Goal: Task Accomplishment & Management: Complete application form

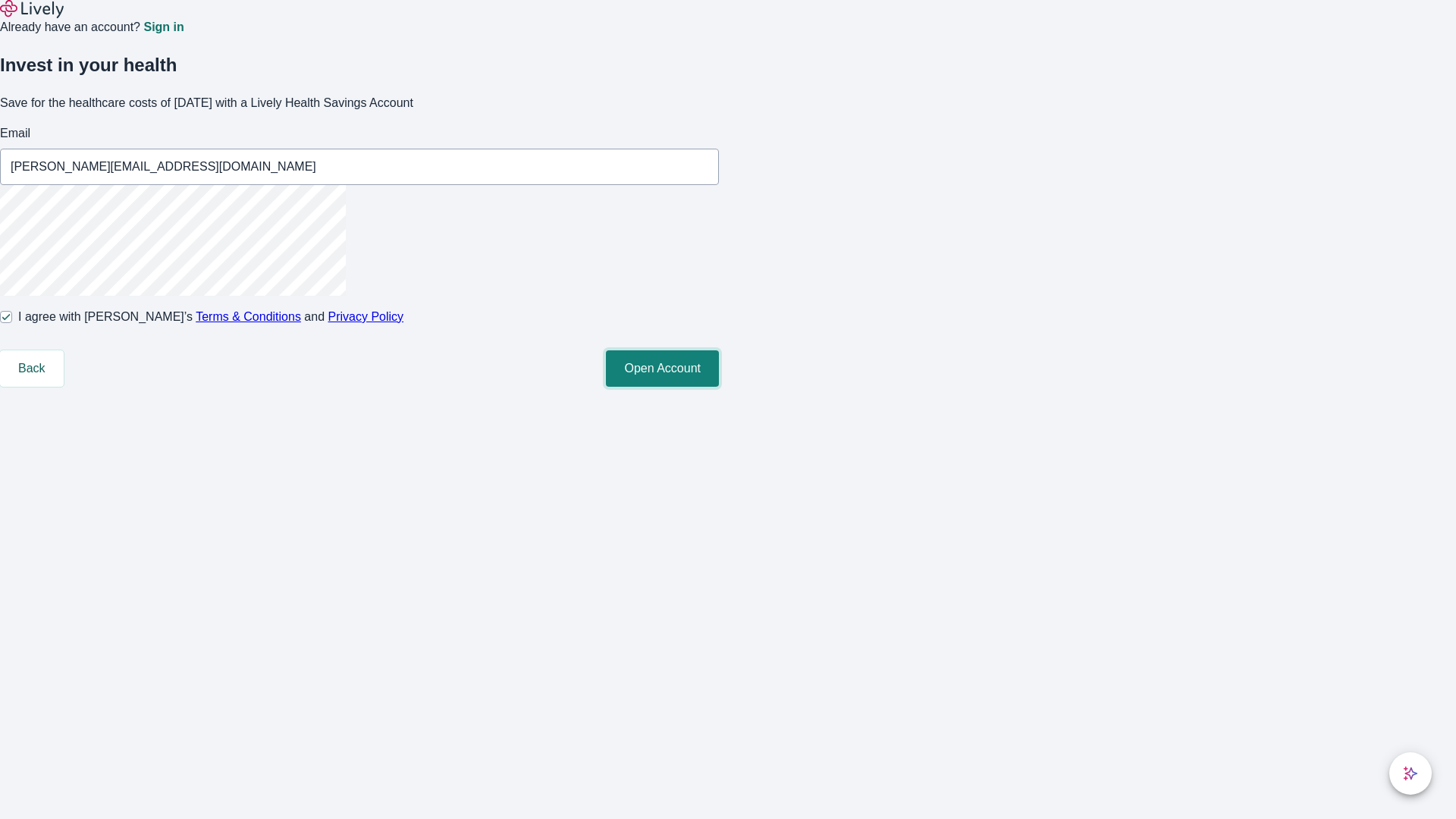
click at [719, 387] on button "Open Account" at bounding box center [662, 368] width 113 height 36
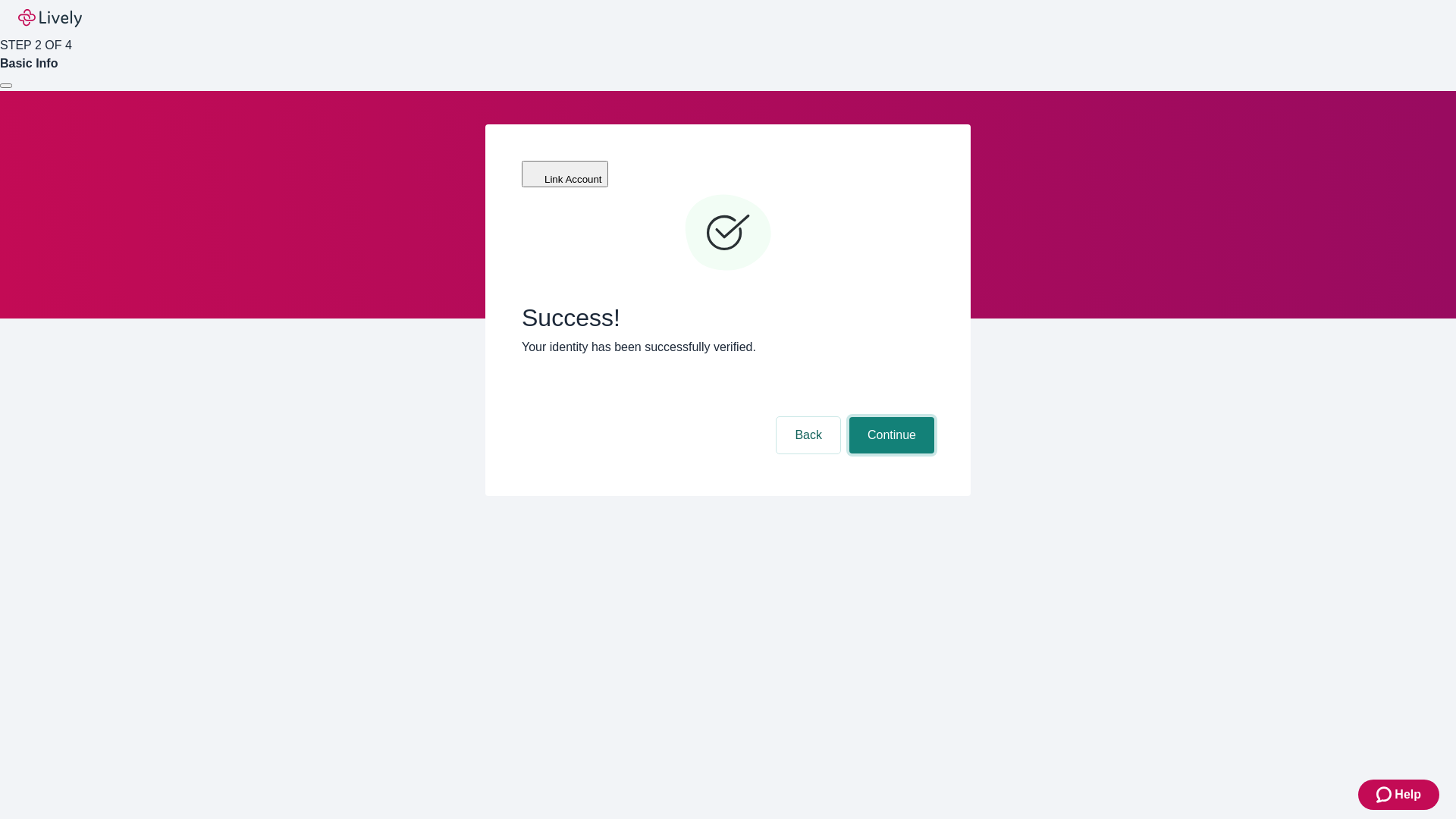
click at [890, 417] on button "Continue" at bounding box center [892, 434] width 85 height 36
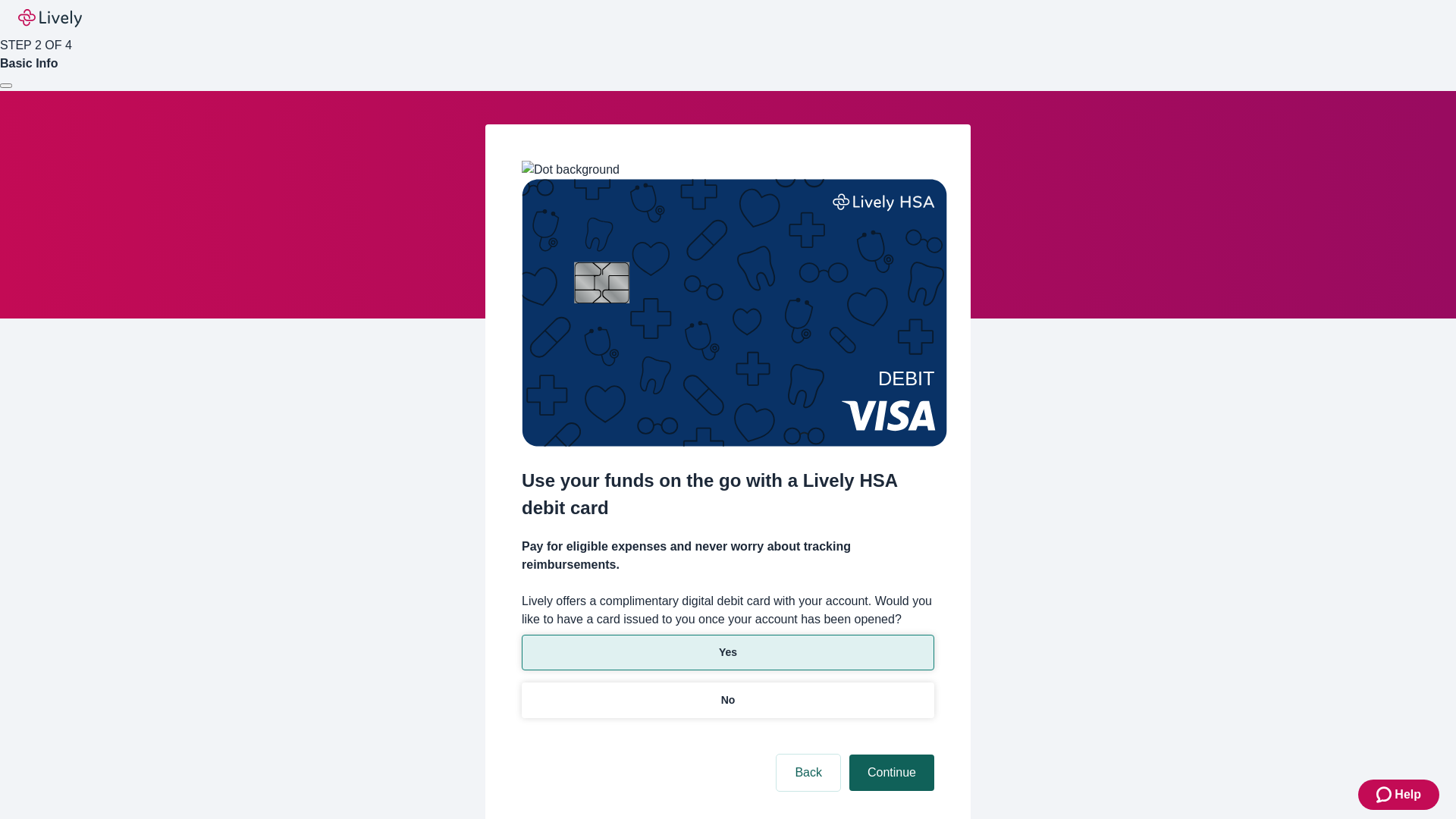
click at [728, 645] on p "Yes" at bounding box center [728, 653] width 18 height 16
click at [890, 755] on button "Continue" at bounding box center [892, 772] width 85 height 36
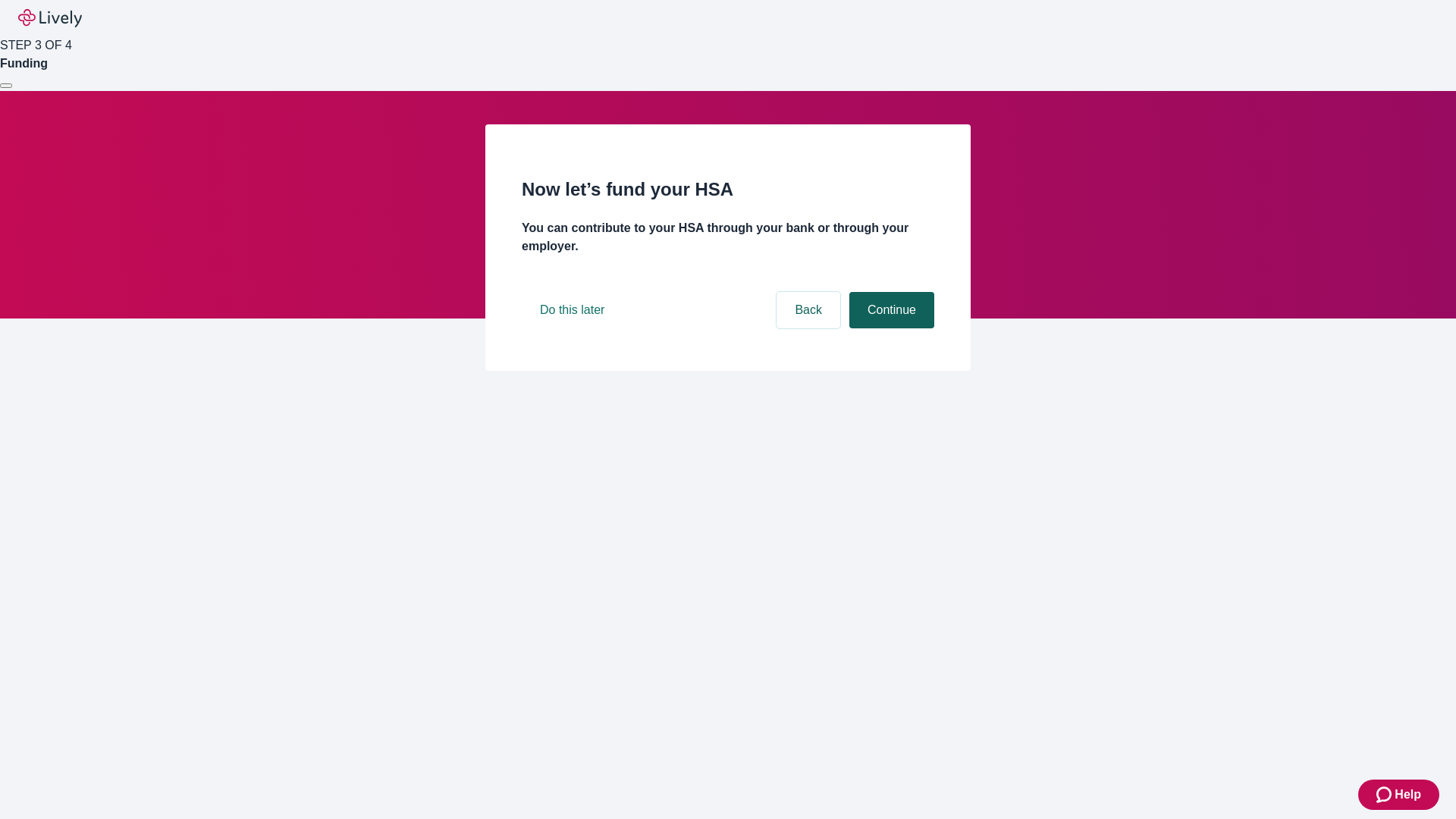
click at [890, 328] on button "Continue" at bounding box center [892, 310] width 85 height 36
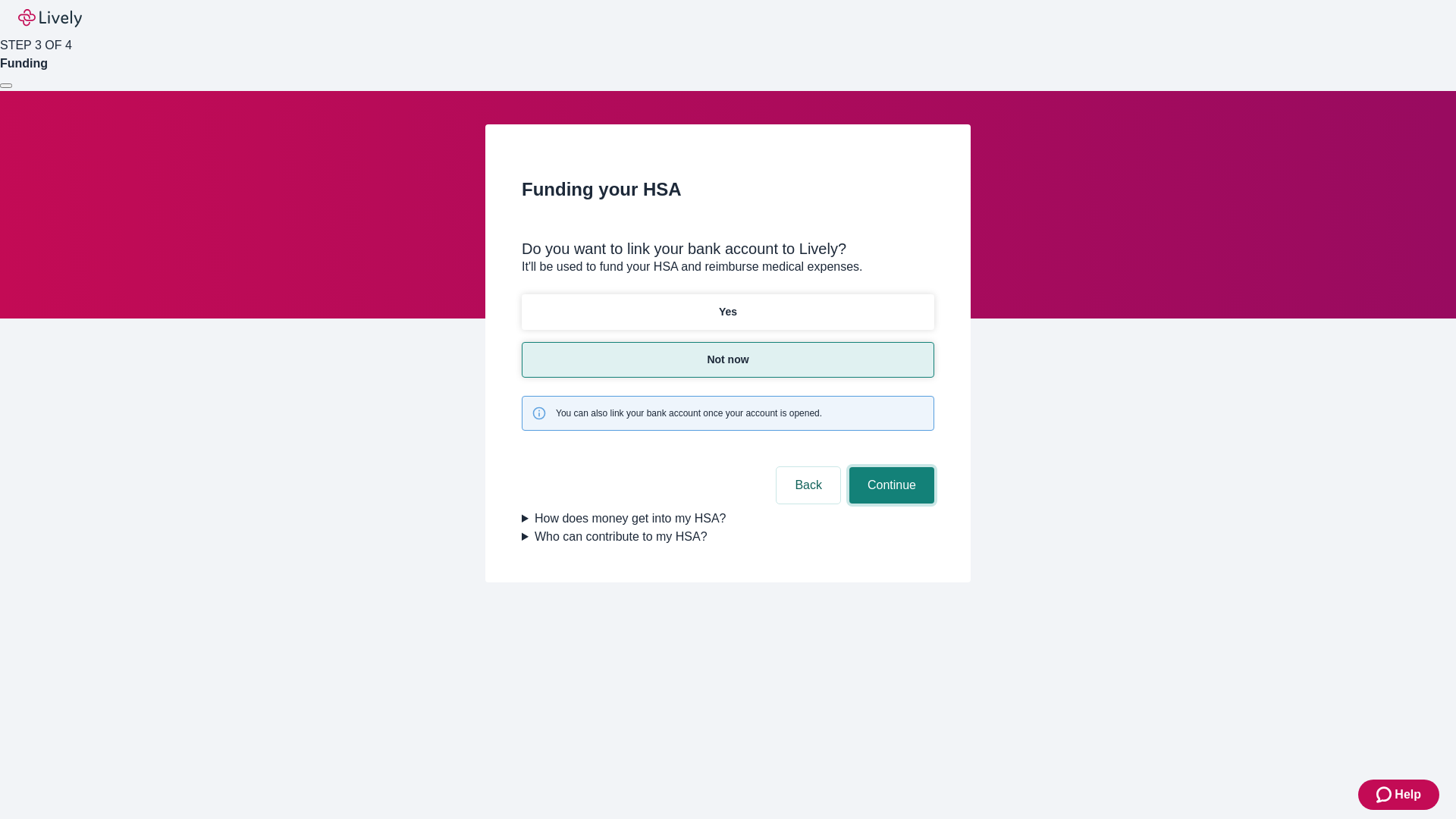
click at [890, 467] on button "Continue" at bounding box center [892, 485] width 85 height 36
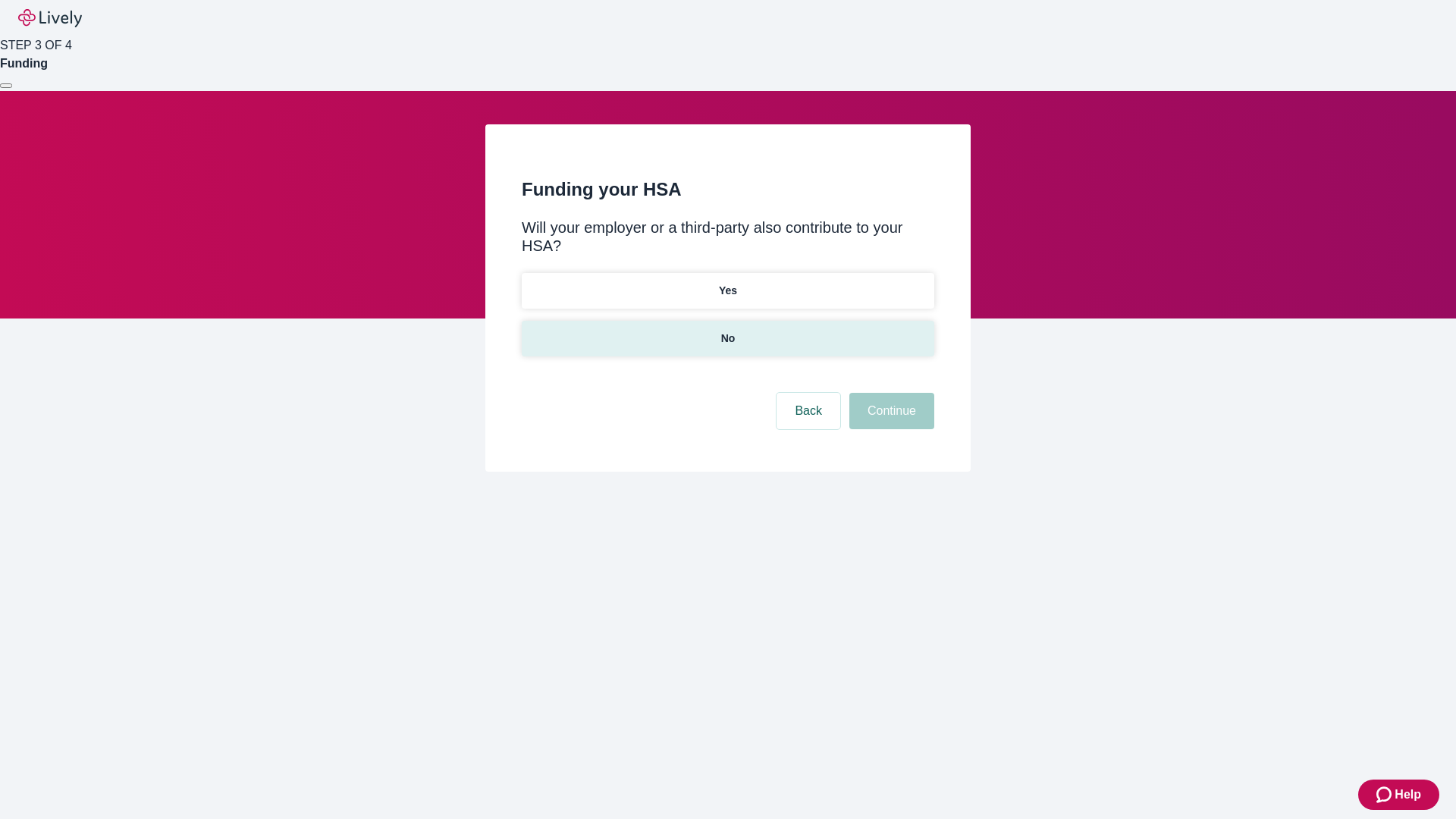
click at [728, 330] on p "No" at bounding box center [728, 338] width 15 height 16
click at [890, 393] on button "Continue" at bounding box center [892, 411] width 85 height 36
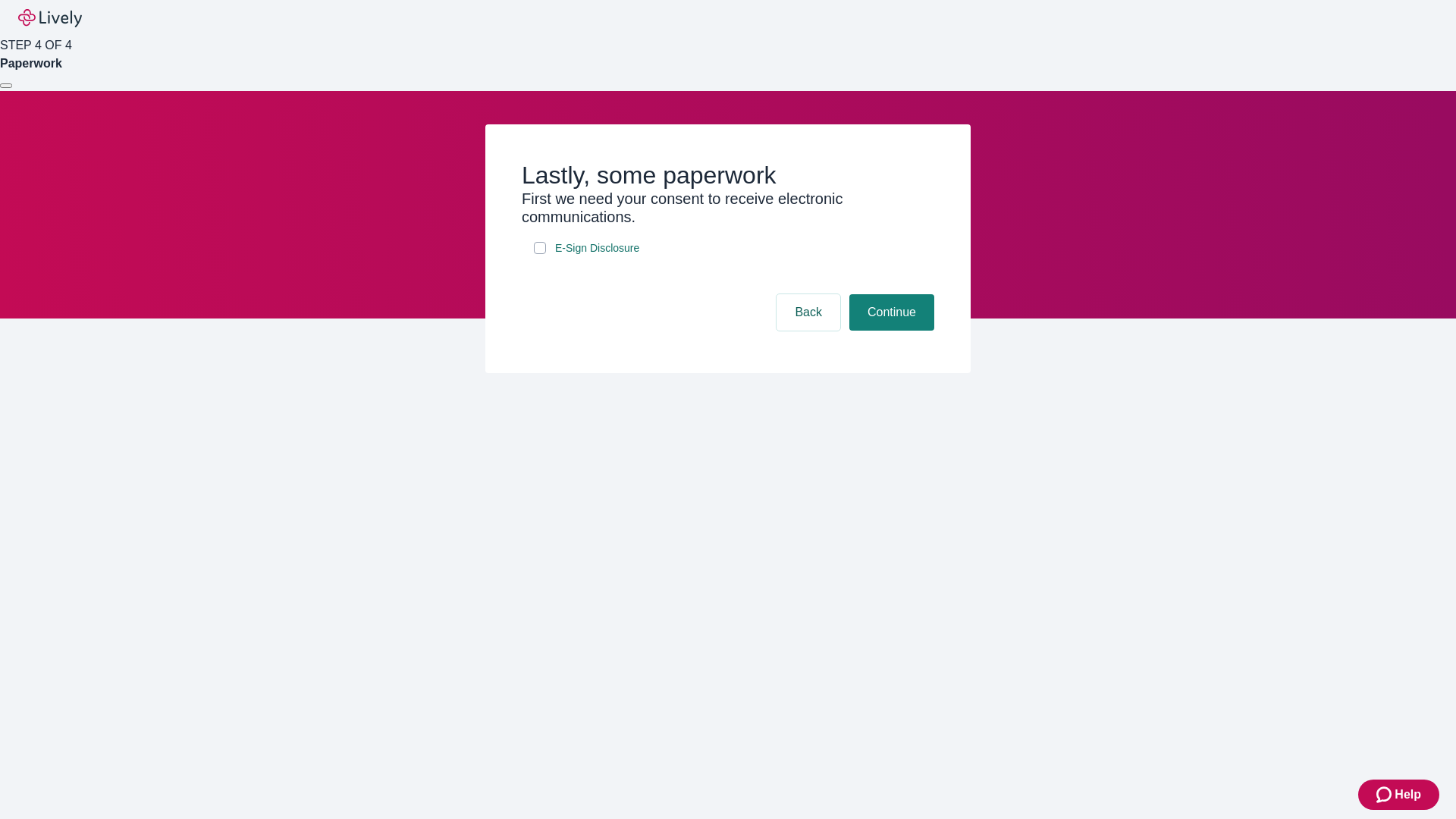
click at [540, 255] on input "E-Sign Disclosure" at bounding box center [540, 248] width 12 height 12
checkbox input "true"
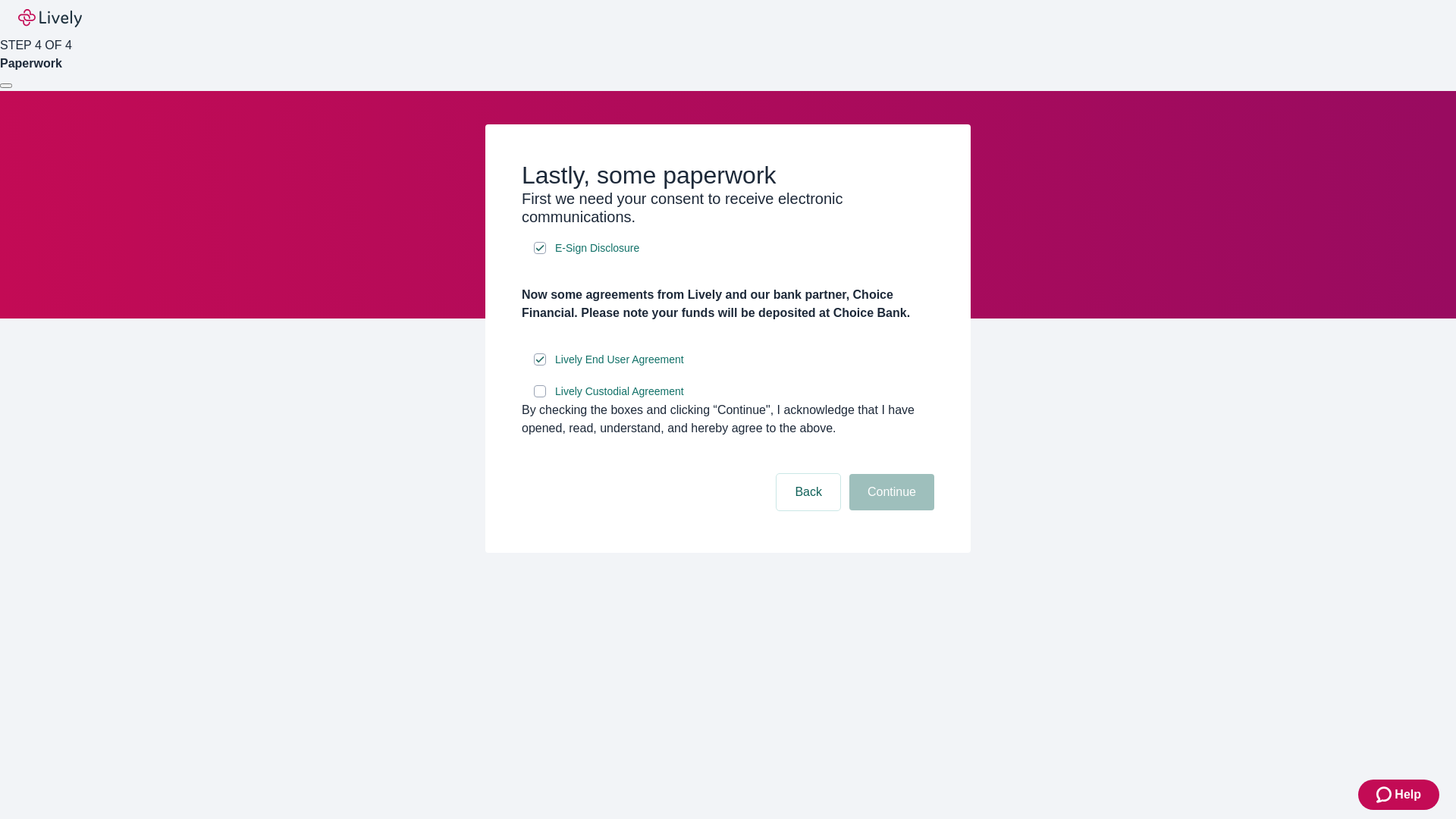
click at [540, 397] on input "Lively Custodial Agreement" at bounding box center [540, 392] width 12 height 12
checkbox input "true"
click at [890, 511] on button "Continue" at bounding box center [892, 492] width 85 height 36
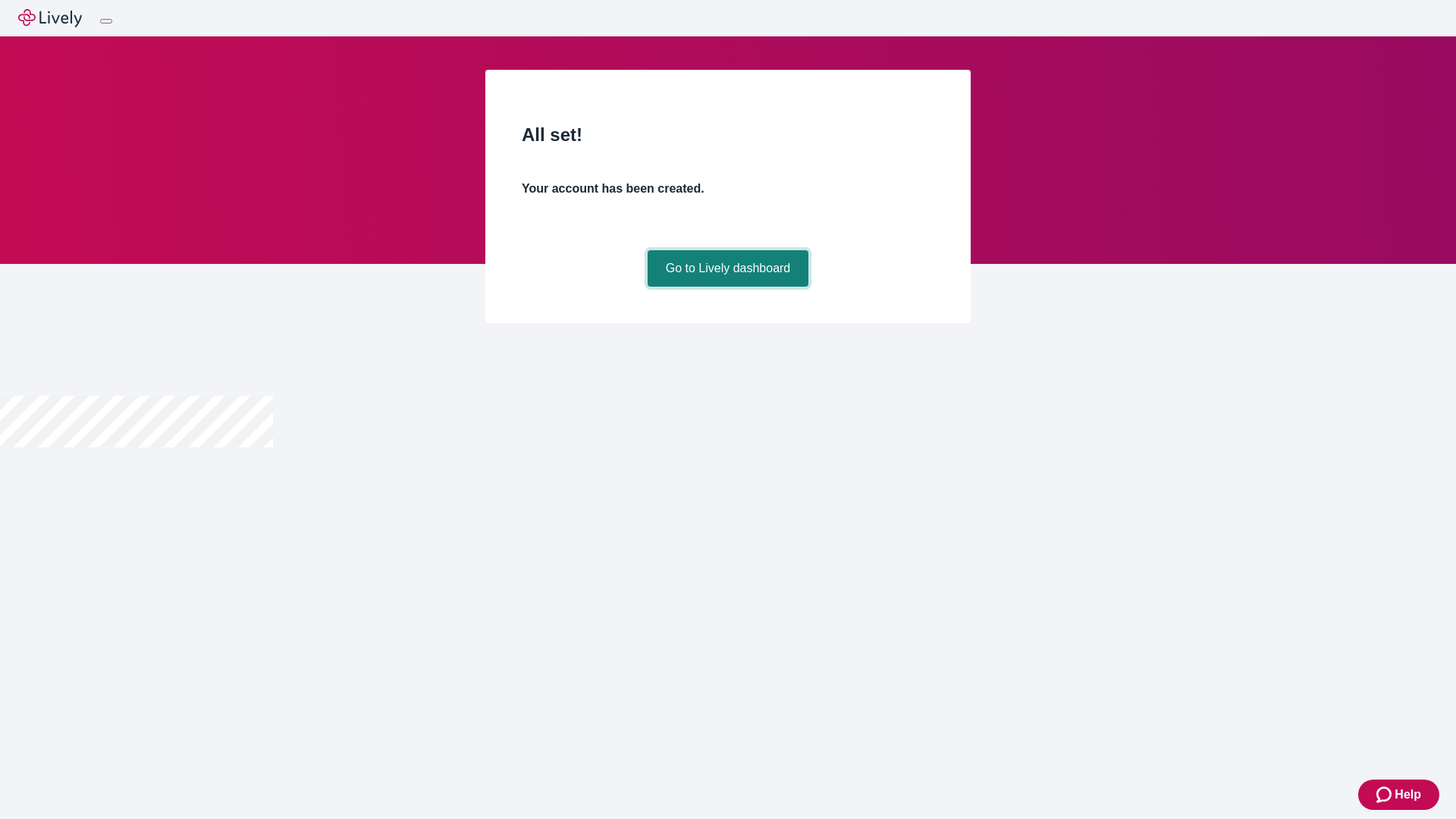
click at [728, 287] on link "Go to Lively dashboard" at bounding box center [728, 268] width 161 height 36
